Goal: Complete application form

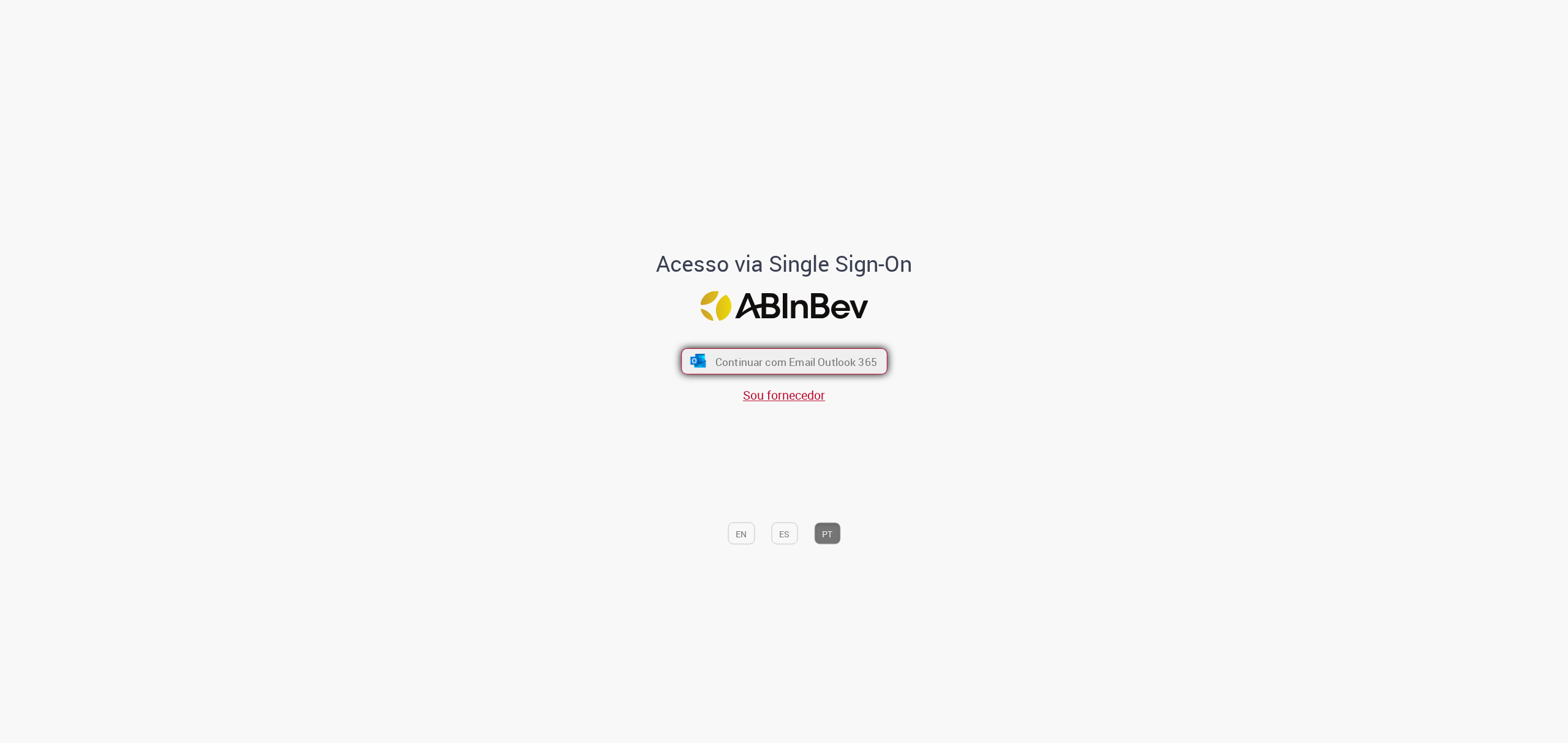
click at [858, 354] on font "Continuar com Email Outlook 365" at bounding box center [795, 361] width 162 height 14
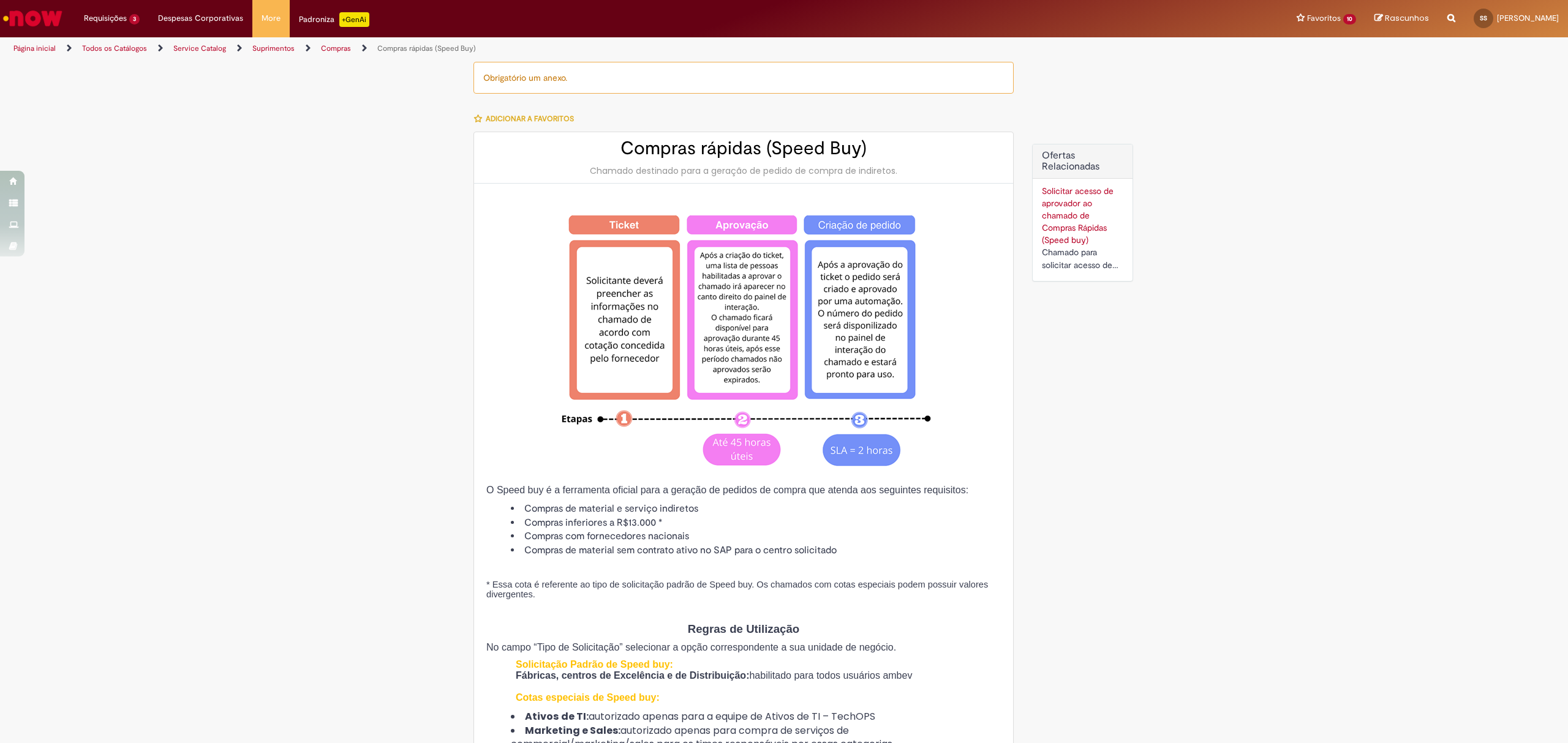
type input "**********"
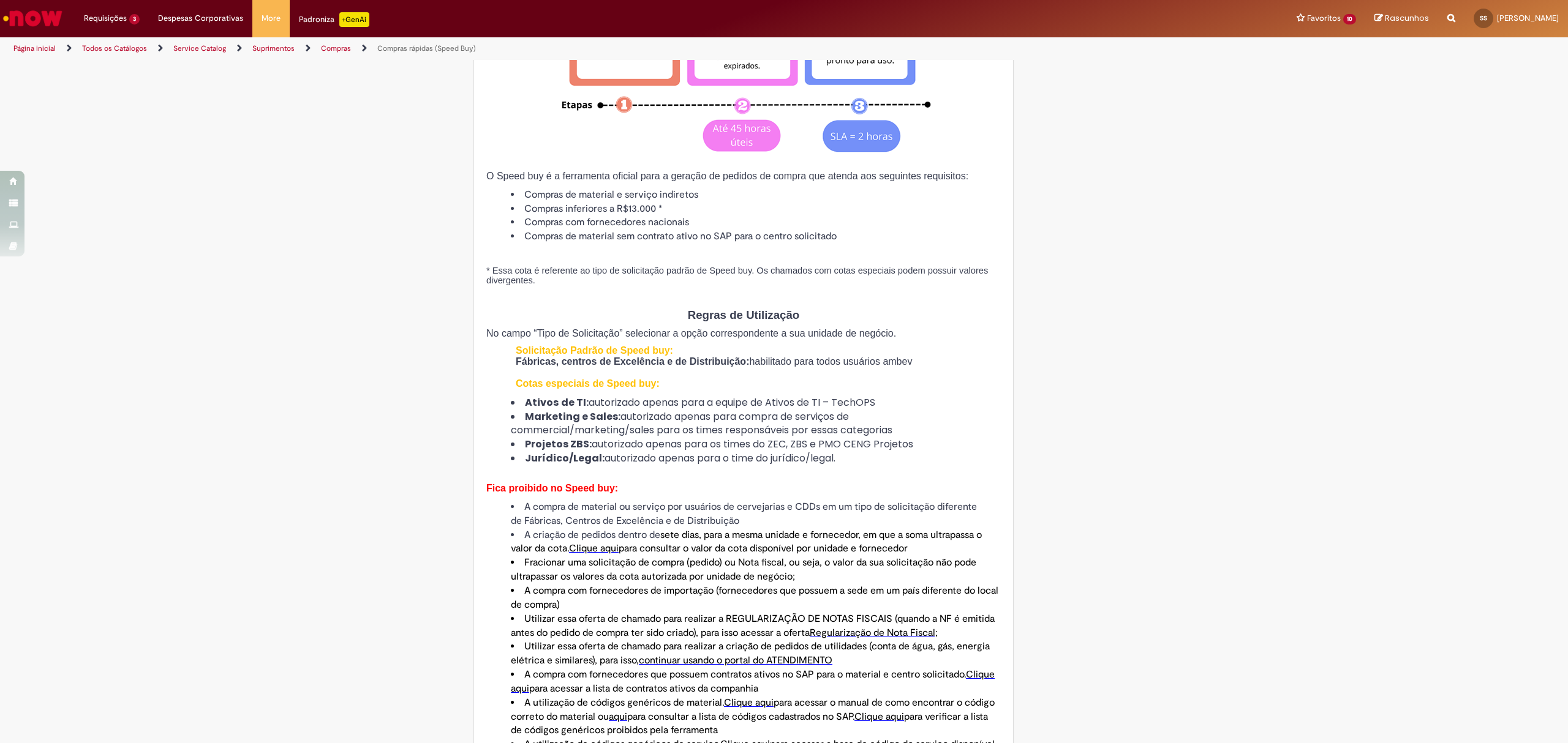
scroll to position [326, 0]
